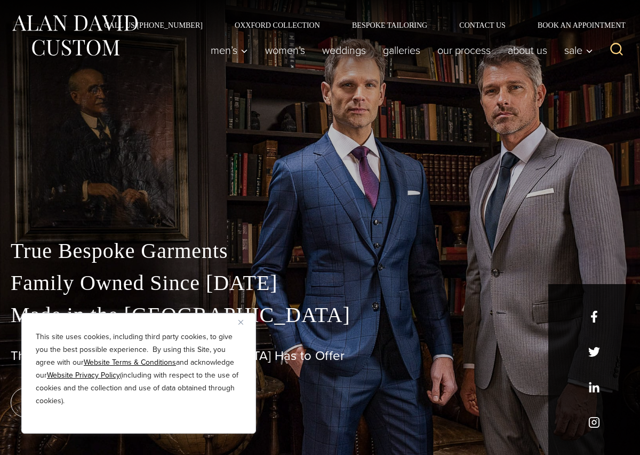
click at [241, 322] on img "Close" at bounding box center [240, 322] width 5 height 5
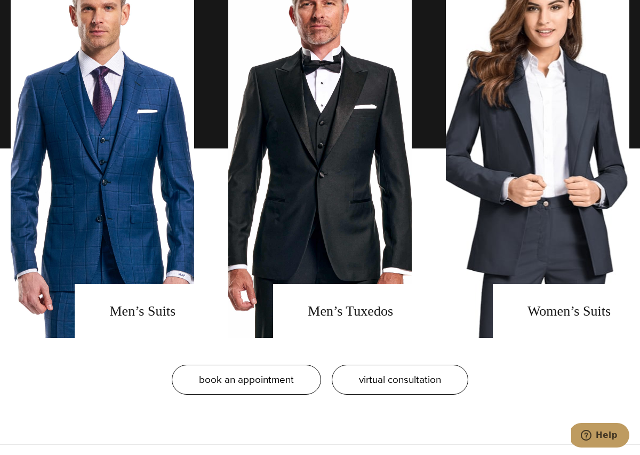
scroll to position [834, 0]
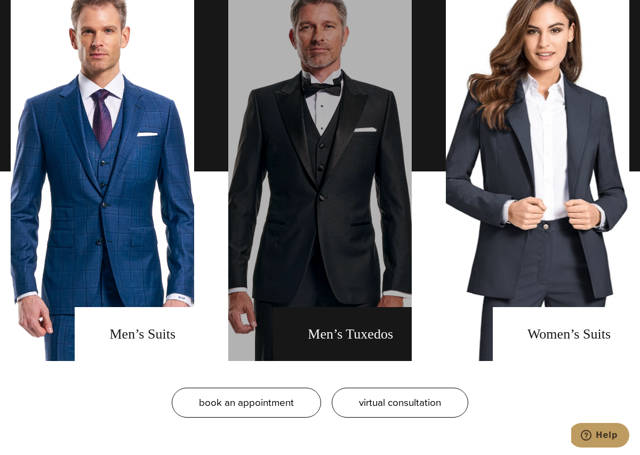
click at [377, 329] on link "men's tuxedos" at bounding box center [320, 171] width 184 height 379
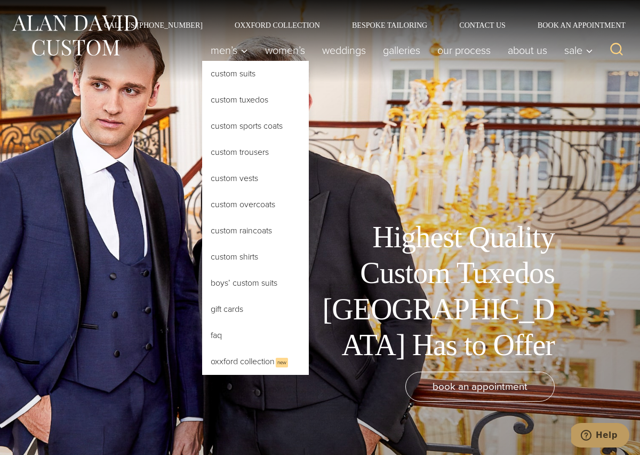
click at [248, 100] on link "Custom Tuxedos" at bounding box center [255, 100] width 107 height 26
click at [244, 98] on link "Custom Tuxedos" at bounding box center [255, 100] width 107 height 26
